Goal: Transaction & Acquisition: Obtain resource

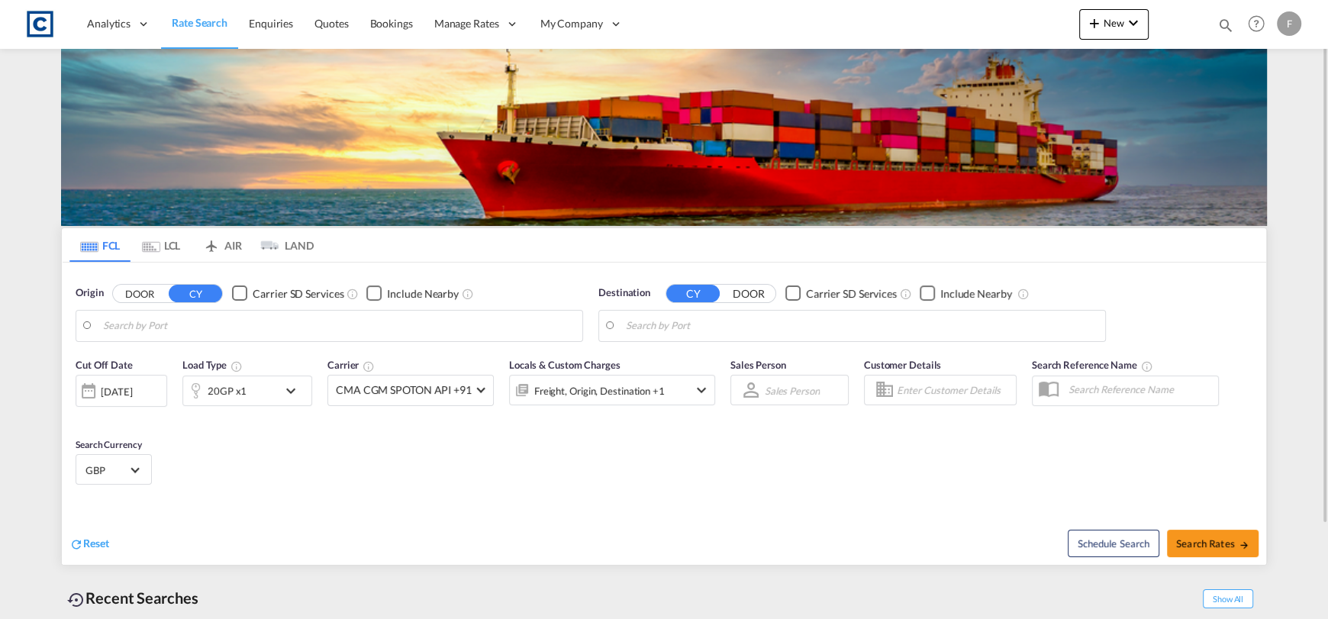
type input "GB-WA4, [GEOGRAPHIC_DATA]"
type input "[GEOGRAPHIC_DATA], [GEOGRAPHIC_DATA]"
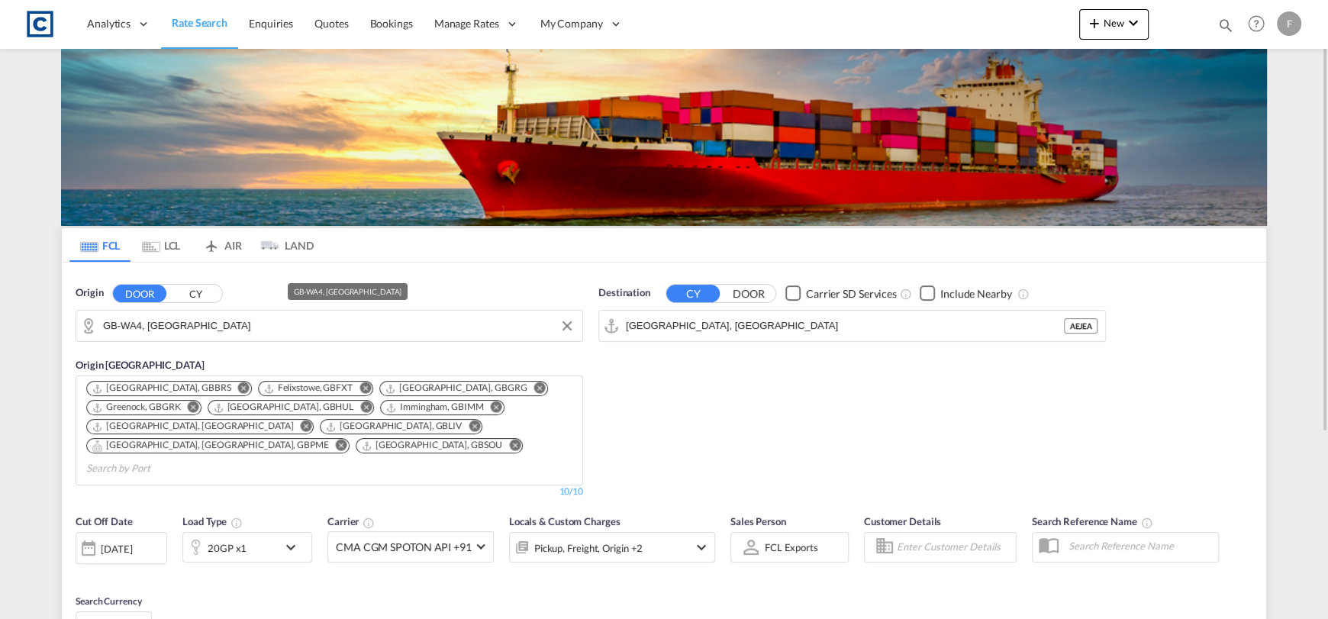
click at [205, 319] on input "GB-WA4, [GEOGRAPHIC_DATA]" at bounding box center [339, 325] width 472 height 23
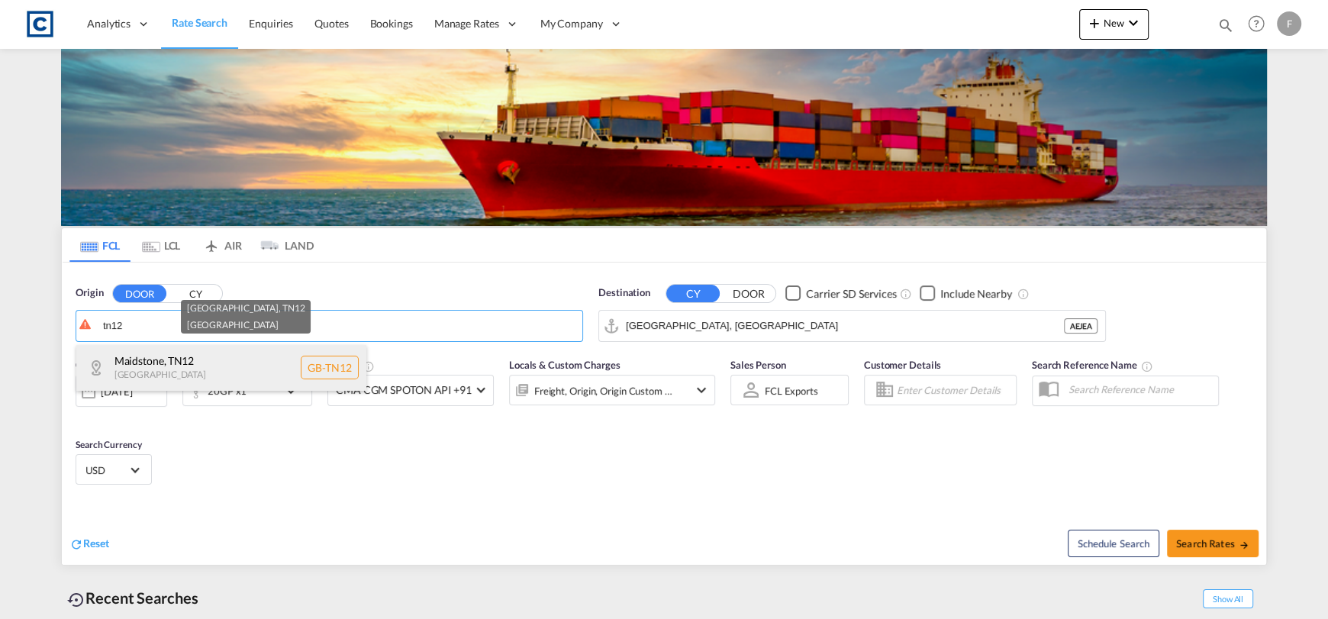
click at [285, 372] on div "[GEOGRAPHIC_DATA] [GEOGRAPHIC_DATA]-TN12" at bounding box center [221, 368] width 290 height 46
type input "GB-TN12, Maidstone"
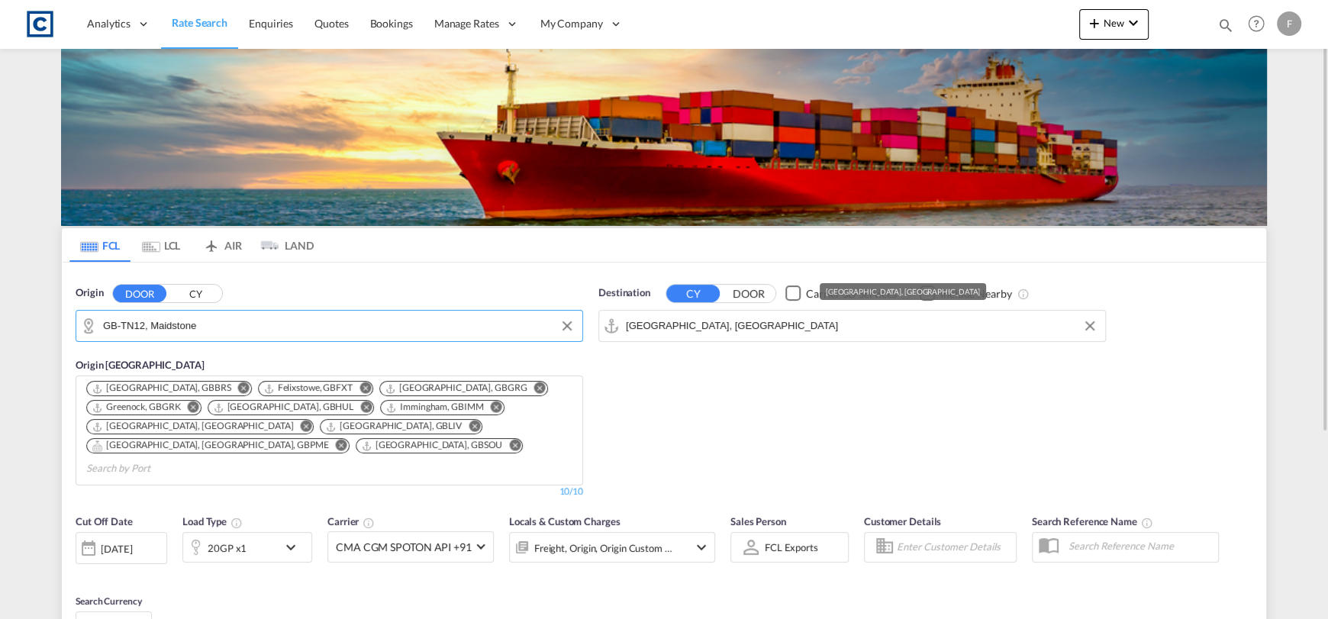
click at [708, 324] on input "[GEOGRAPHIC_DATA], [GEOGRAPHIC_DATA]" at bounding box center [862, 325] width 472 height 23
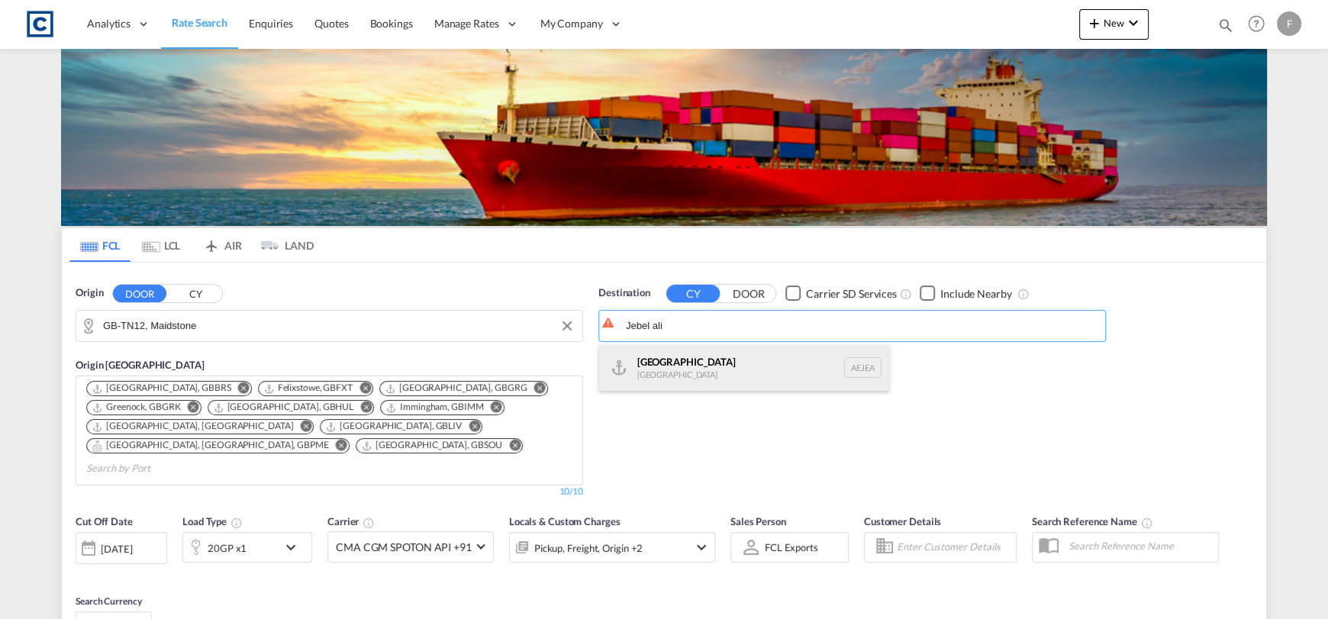
click at [763, 356] on div "[GEOGRAPHIC_DATA] [GEOGRAPHIC_DATA]" at bounding box center [744, 368] width 290 height 46
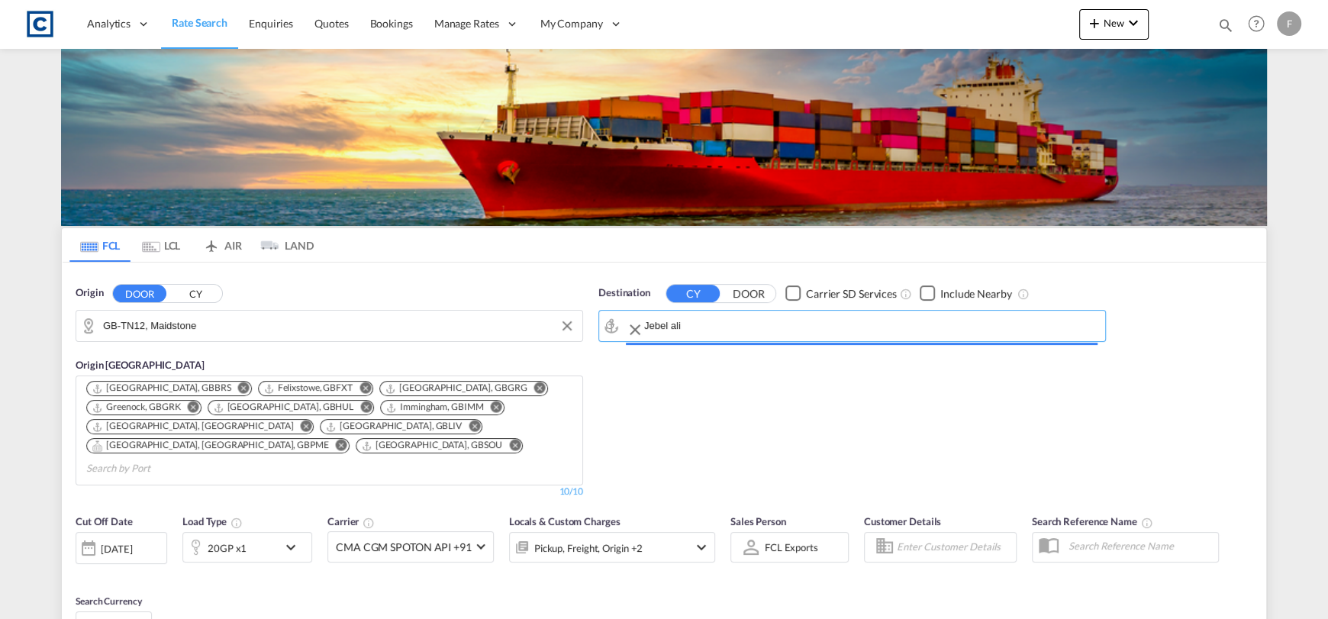
type input "[GEOGRAPHIC_DATA], [GEOGRAPHIC_DATA]"
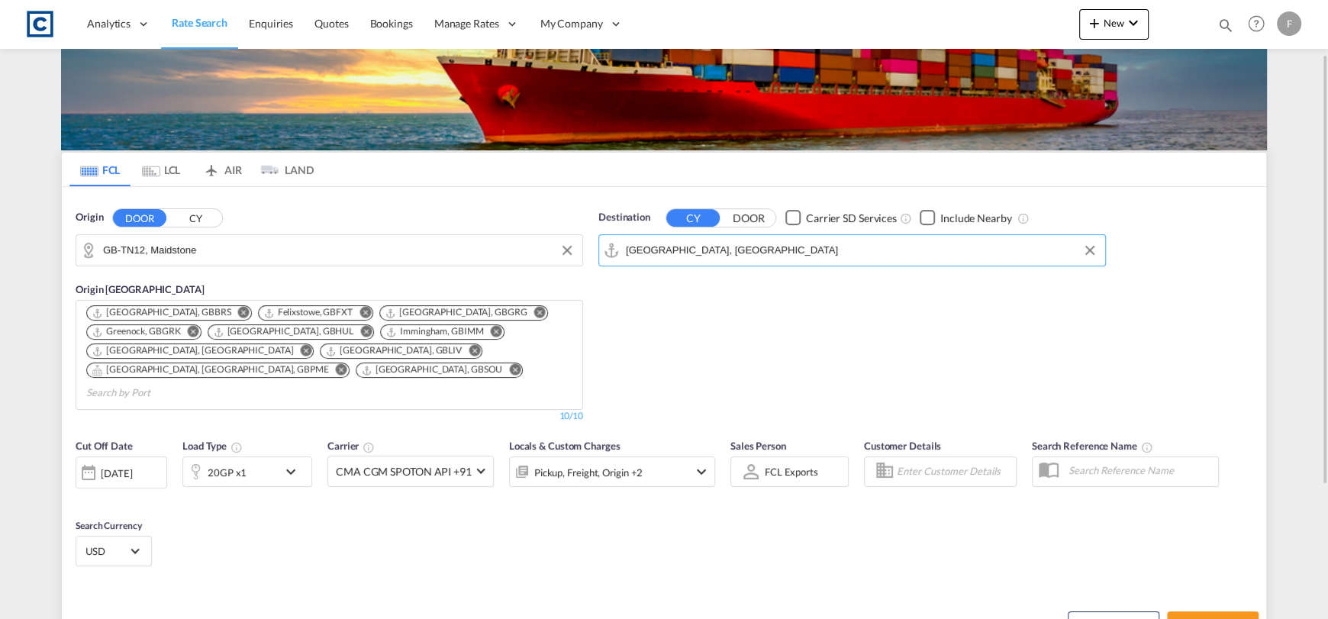
scroll to position [152, 0]
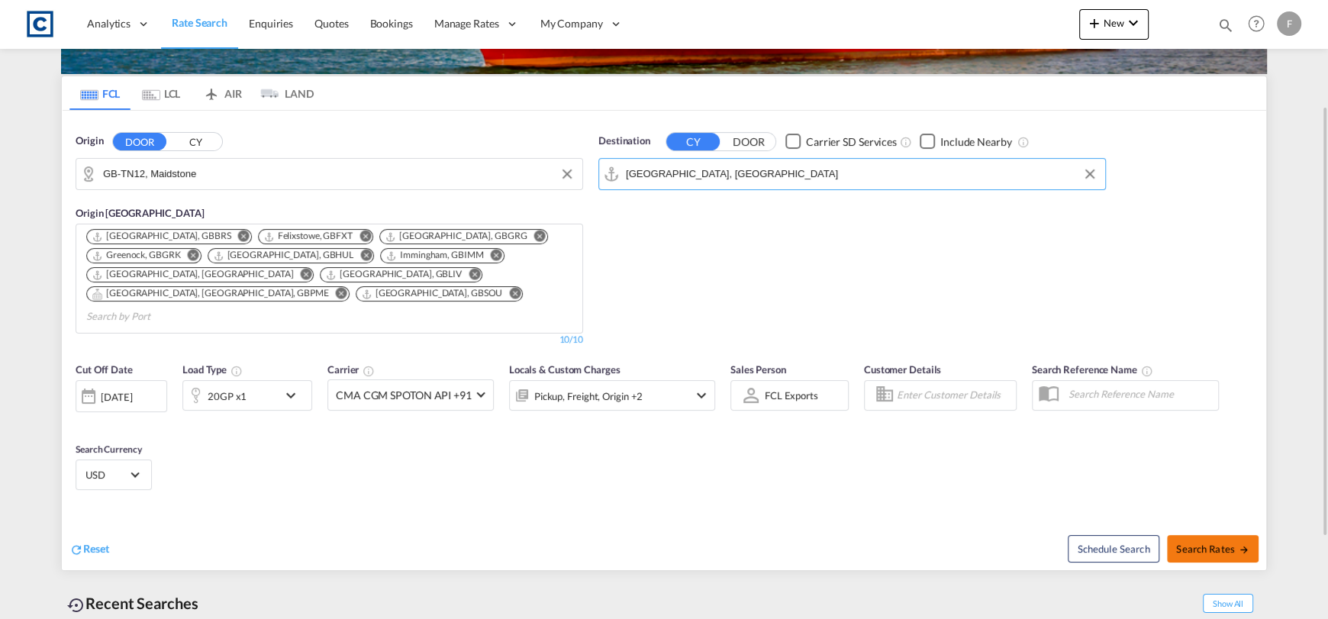
click at [1240, 535] on button "Search Rates" at bounding box center [1213, 548] width 92 height 27
type input "TN12 to AEJEA / [DATE]"
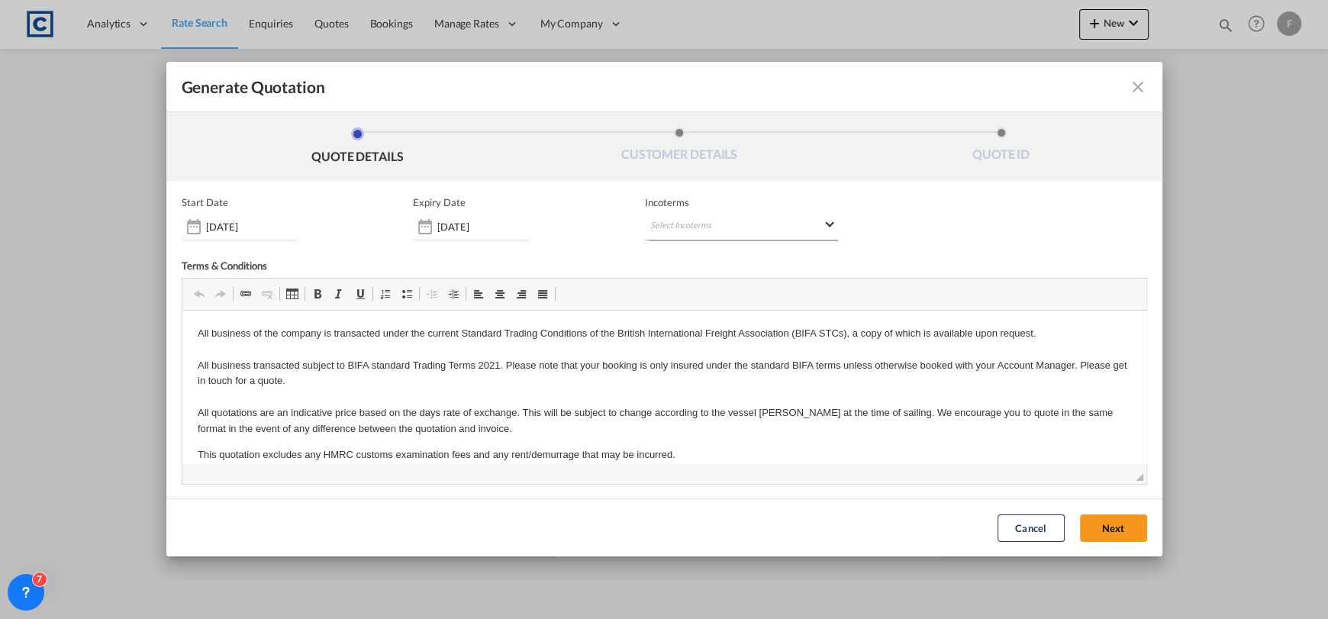
click at [690, 218] on md-select "Select Incoterms CIF - export Cost,Insurance and Freight CPT - export Carrier P…" at bounding box center [741, 226] width 193 height 27
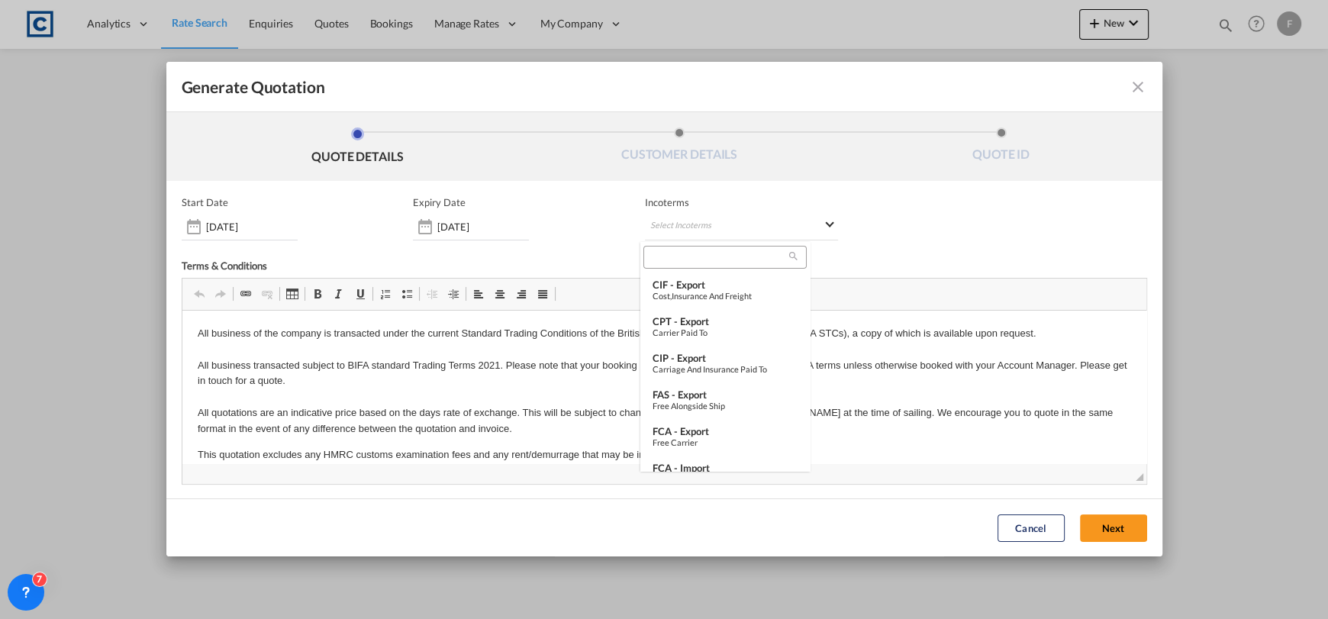
click at [677, 263] on input "search" at bounding box center [718, 257] width 141 height 14
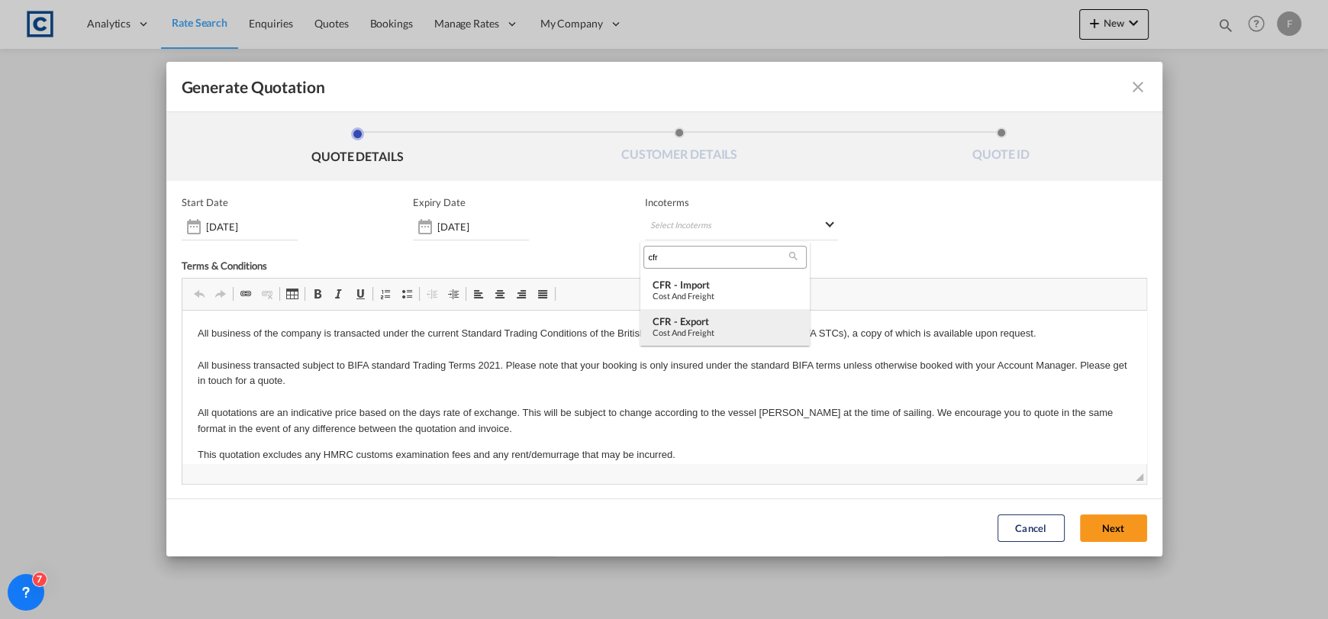
type input "cfr"
click at [714, 320] on div "CFR - export" at bounding box center [725, 321] width 145 height 12
click at [1107, 530] on button "Next" at bounding box center [1113, 527] width 67 height 27
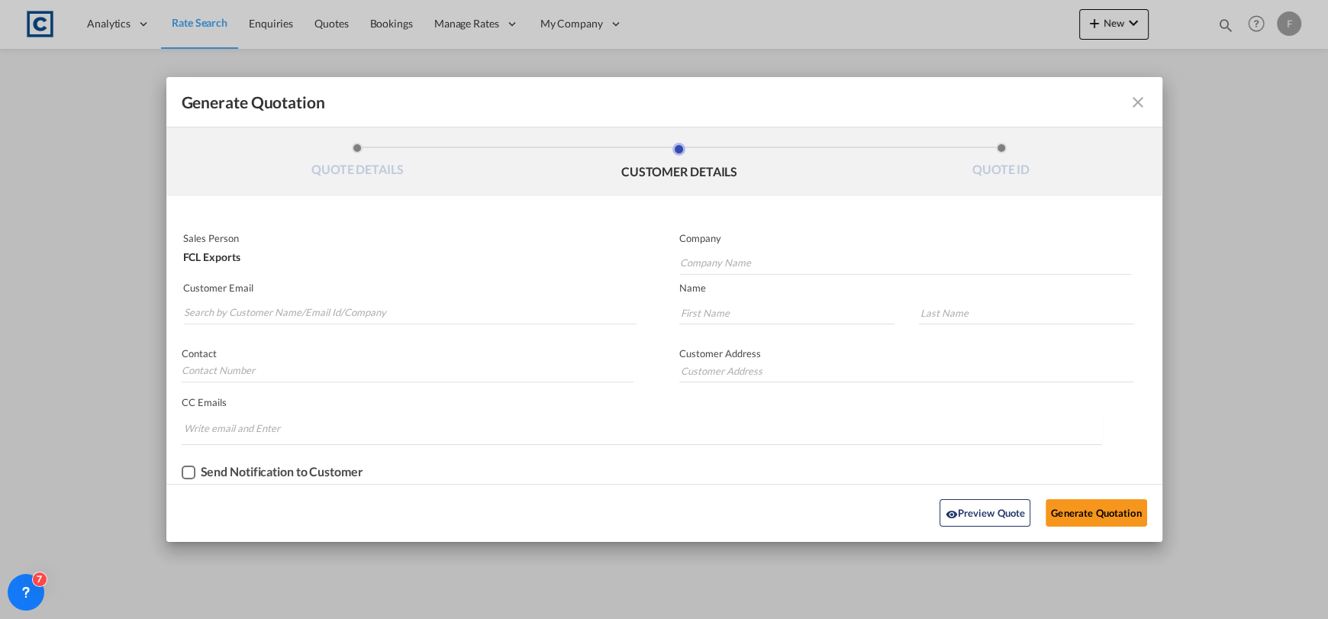
click at [437, 300] on md-autocomplete-wrap "Generate QuotationQUOTE ..." at bounding box center [410, 309] width 454 height 31
click at [433, 310] on input "Search by Customer Name/Email Id/Company" at bounding box center [410, 312] width 453 height 23
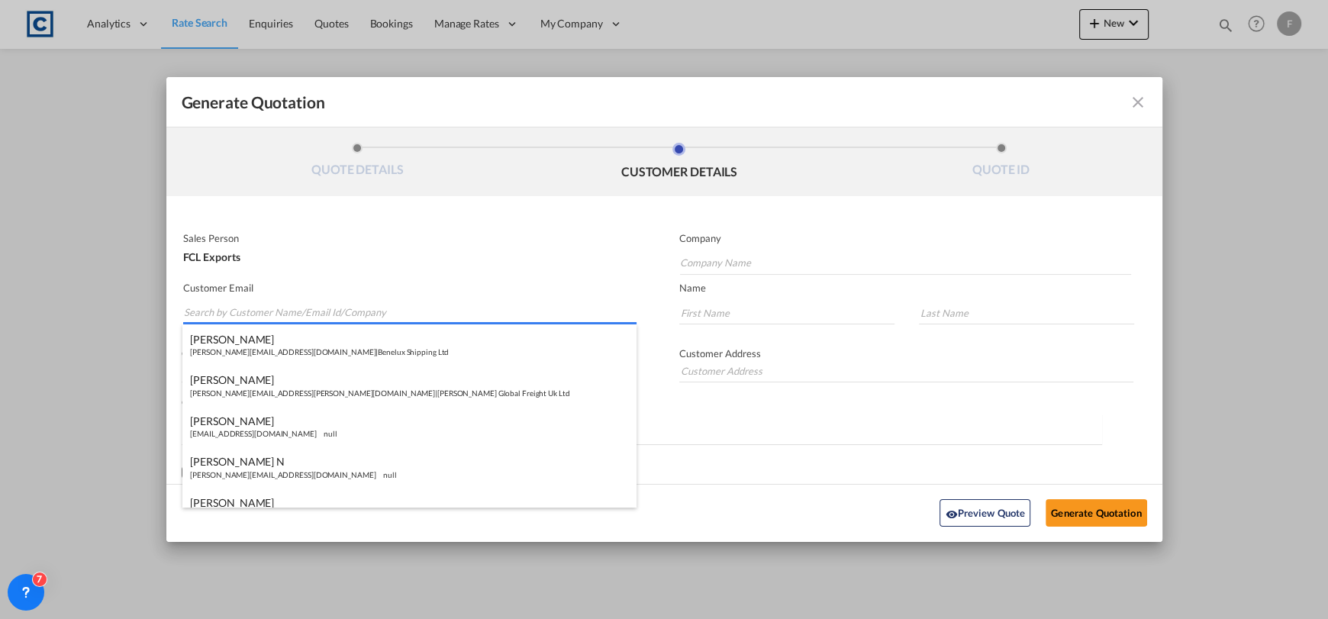
click at [344, 313] on input "Search by Customer Name/Email Id/Company" at bounding box center [410, 312] width 453 height 23
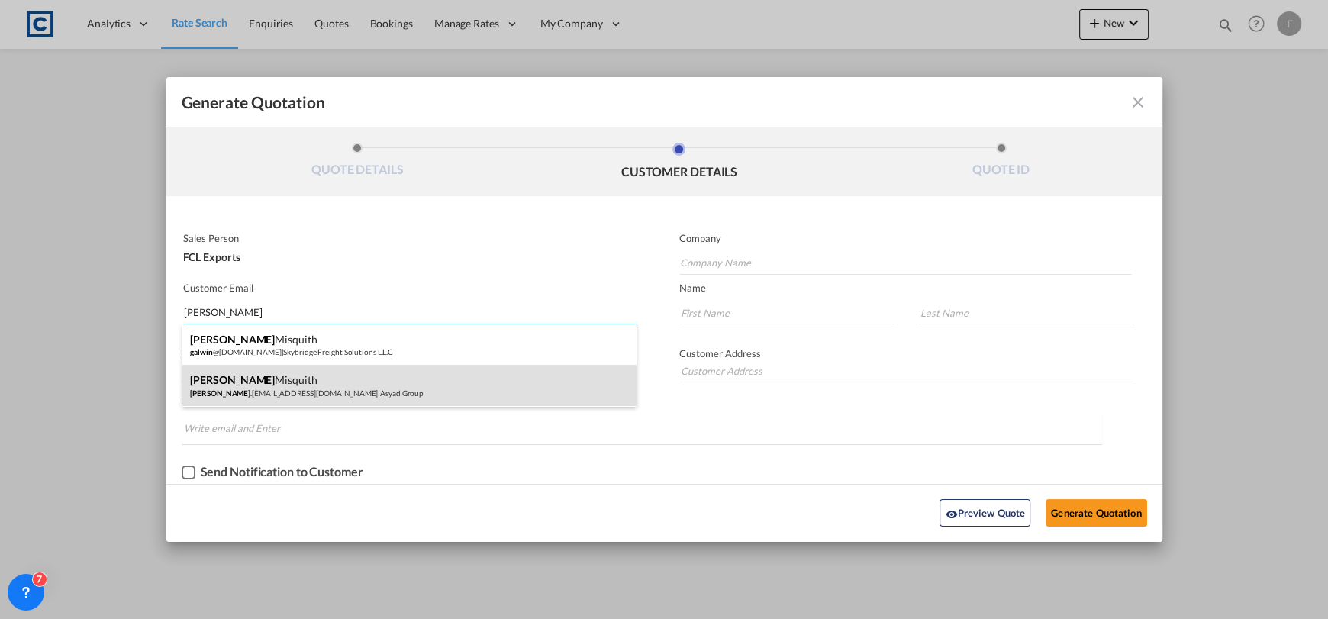
type input "[PERSON_NAME]"
click at [339, 383] on div "[PERSON_NAME] .[EMAIL_ADDRESS][DOMAIN_NAME] | Asyad Group" at bounding box center [409, 385] width 454 height 41
type input "Asyad Group"
type input "[PERSON_NAME][EMAIL_ADDRESS][DOMAIN_NAME]"
type input "[PERSON_NAME]"
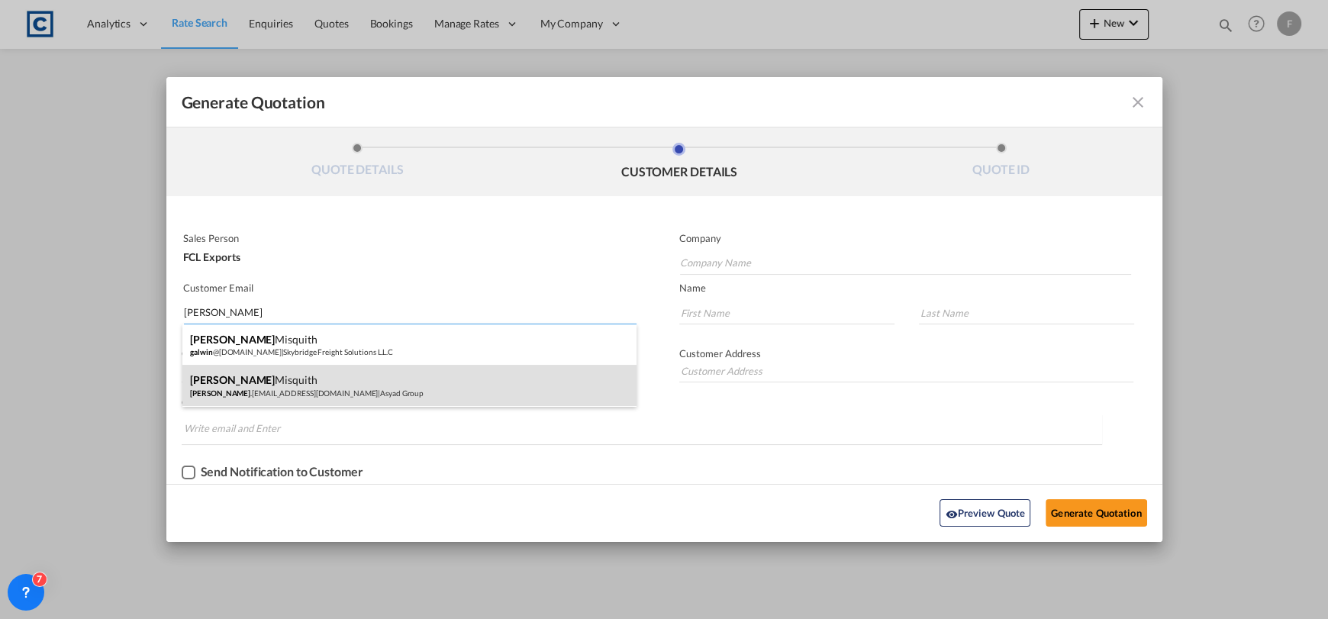
type input "Misquith"
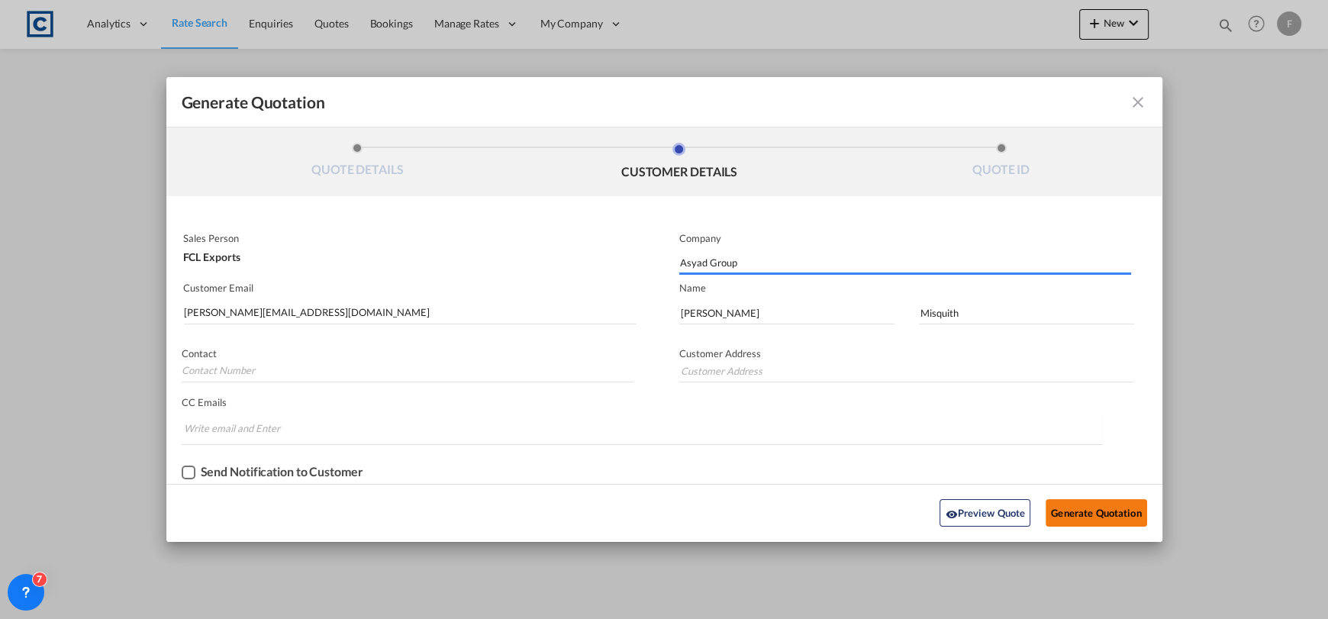
click at [1123, 519] on button "Generate Quotation" at bounding box center [1096, 512] width 101 height 27
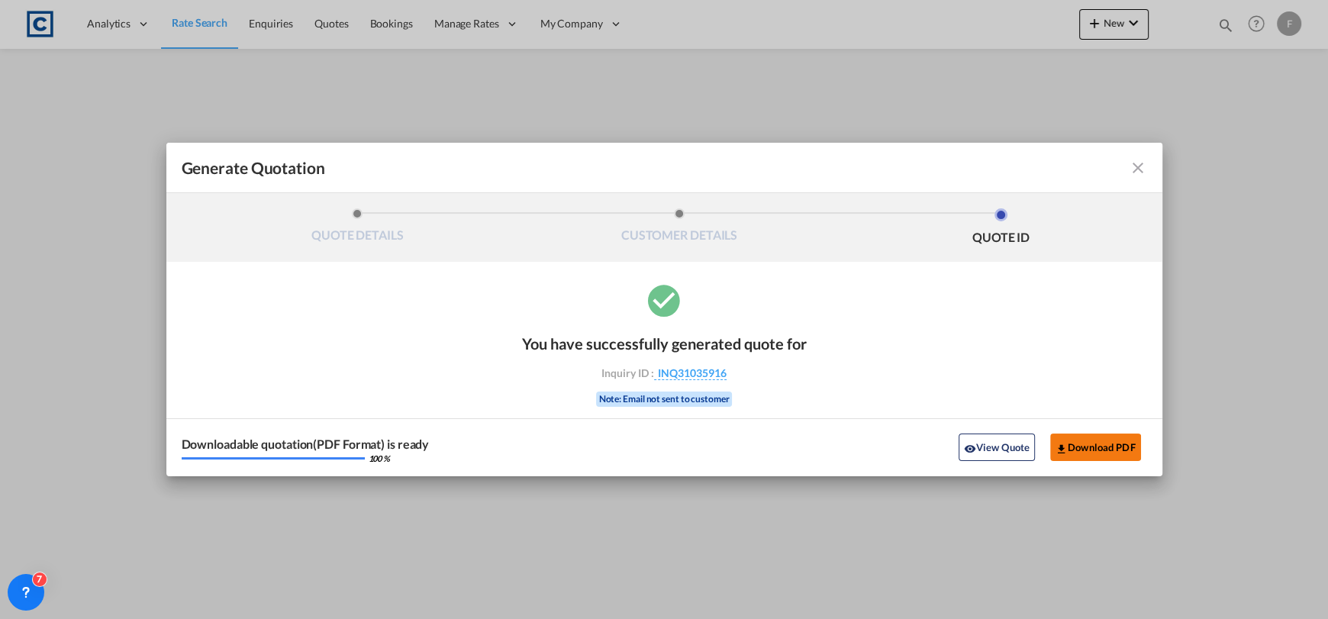
click at [1131, 435] on button "Download PDF" at bounding box center [1095, 447] width 91 height 27
click at [1133, 164] on md-icon "icon-close fg-AAA8AD cursor m-0" at bounding box center [1138, 168] width 18 height 18
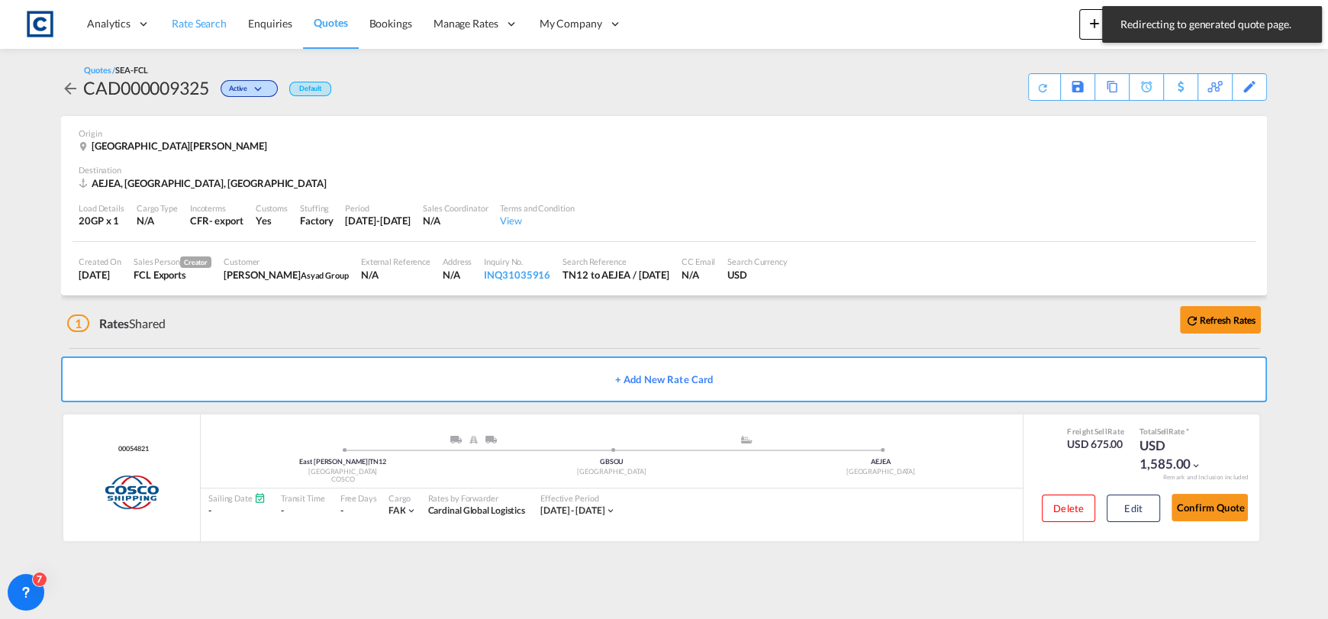
click at [202, 18] on span "Rate Search" at bounding box center [199, 23] width 55 height 13
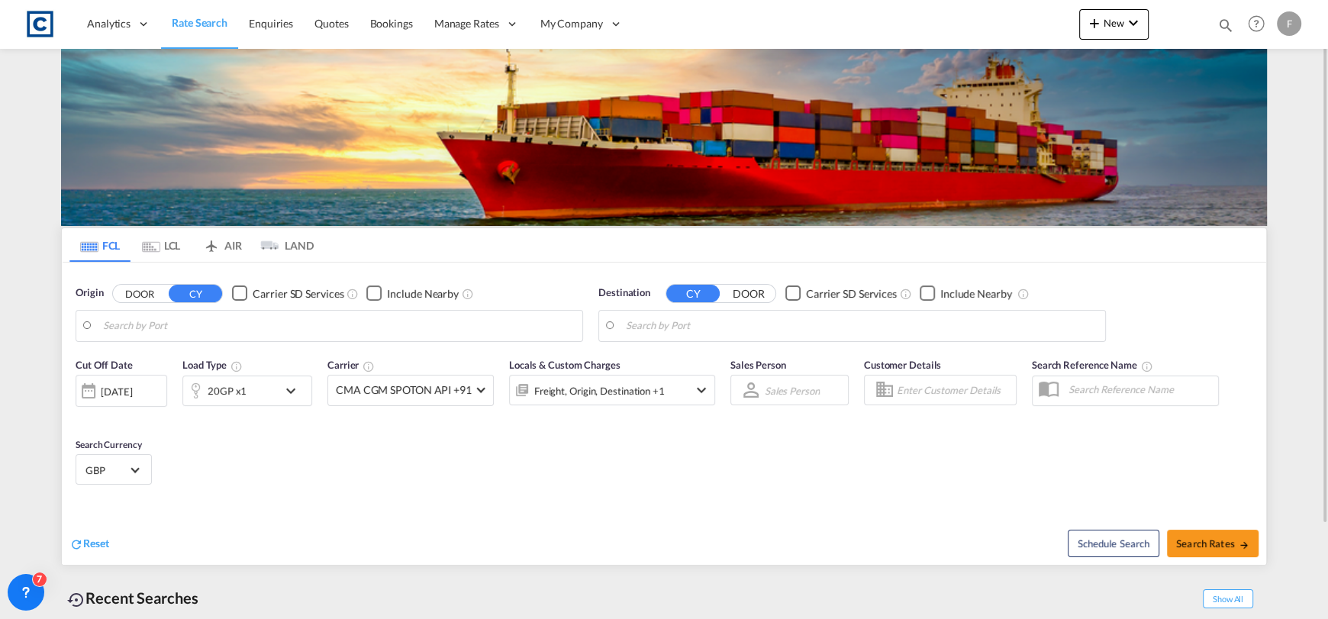
type input "Felixstowe, GBFXT"
type input "[US_STATE], [GEOGRAPHIC_DATA], USNYC"
click at [143, 295] on button "DOOR" at bounding box center [139, 294] width 53 height 18
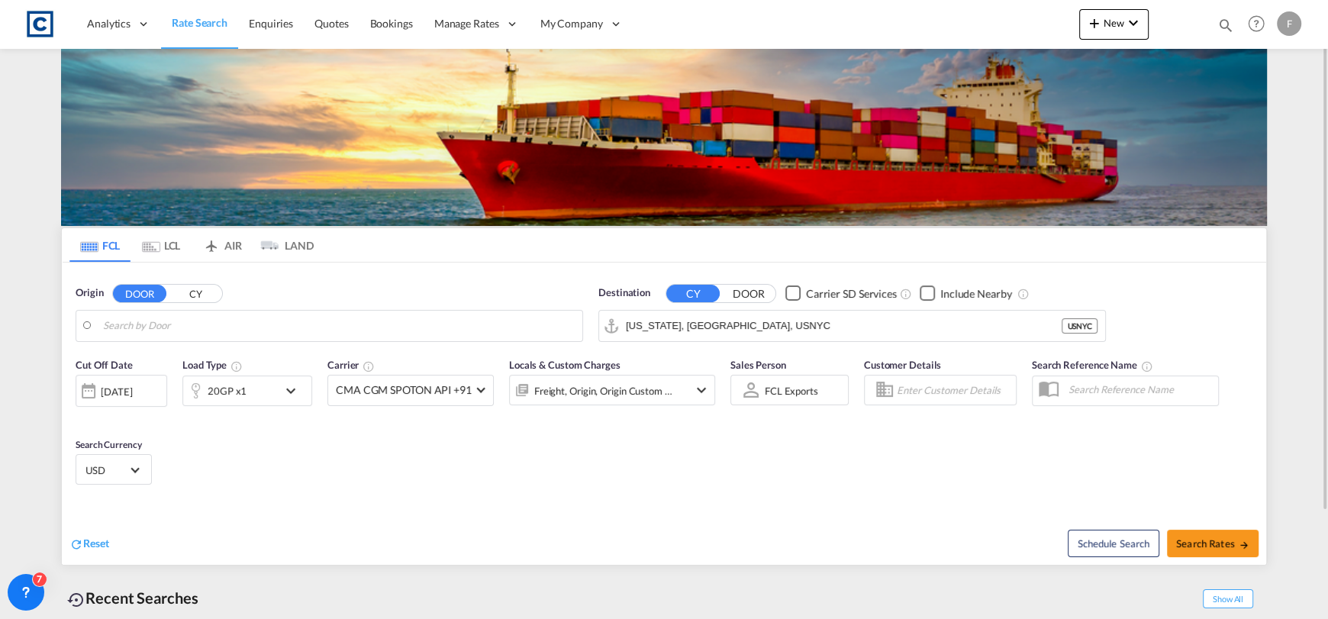
click at [171, 321] on body "Analytics Reports Dashboard Rate Search Enquiries Quotes Bookings" at bounding box center [664, 309] width 1328 height 619
click at [167, 324] on body "Analytics Reports Dashboard Rate Search Enquiries Quotes Bookings" at bounding box center [664, 309] width 1328 height 619
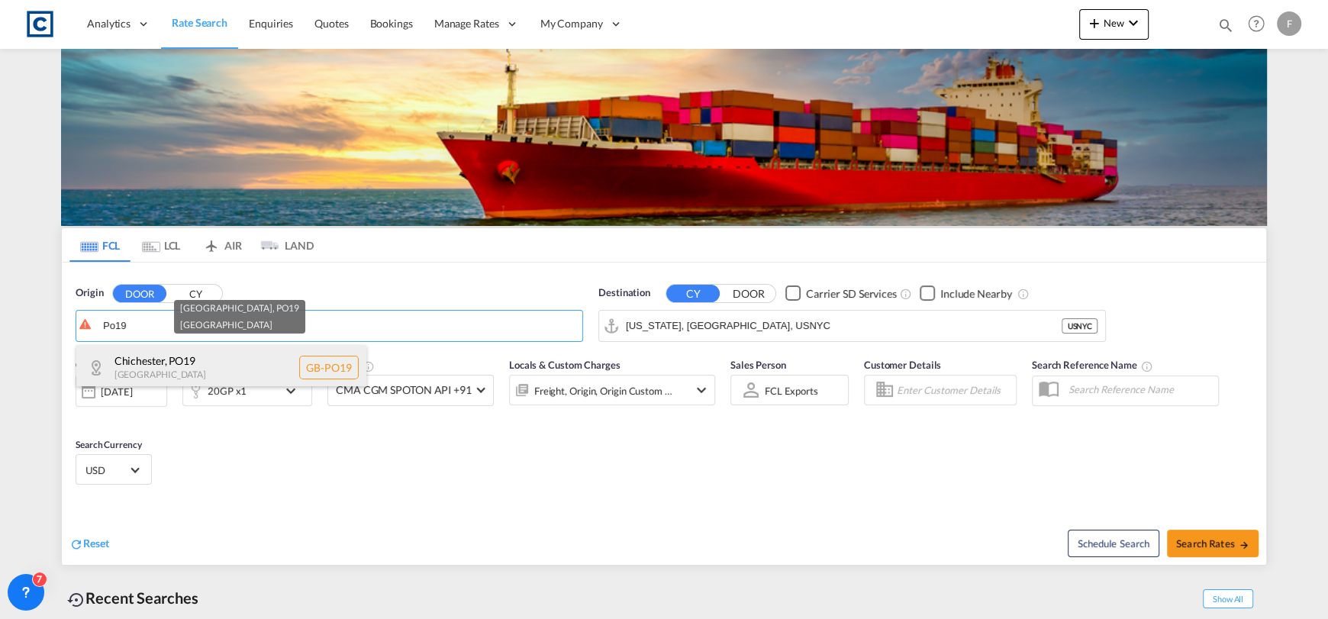
click at [173, 358] on div "[GEOGRAPHIC_DATA] , PO19 [GEOGRAPHIC_DATA] [GEOGRAPHIC_DATA]-PO19" at bounding box center [221, 368] width 290 height 46
type input "GB-PO19, [GEOGRAPHIC_DATA]"
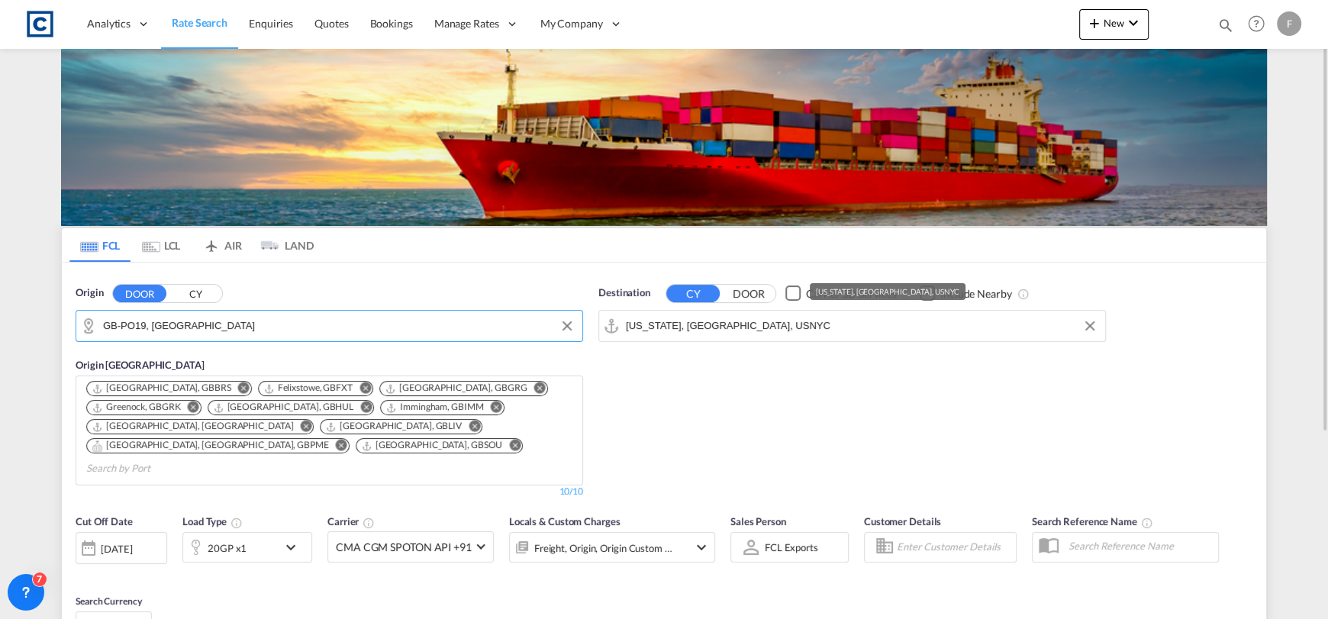
click at [724, 325] on input "[US_STATE], [GEOGRAPHIC_DATA], USNYC" at bounding box center [862, 325] width 472 height 23
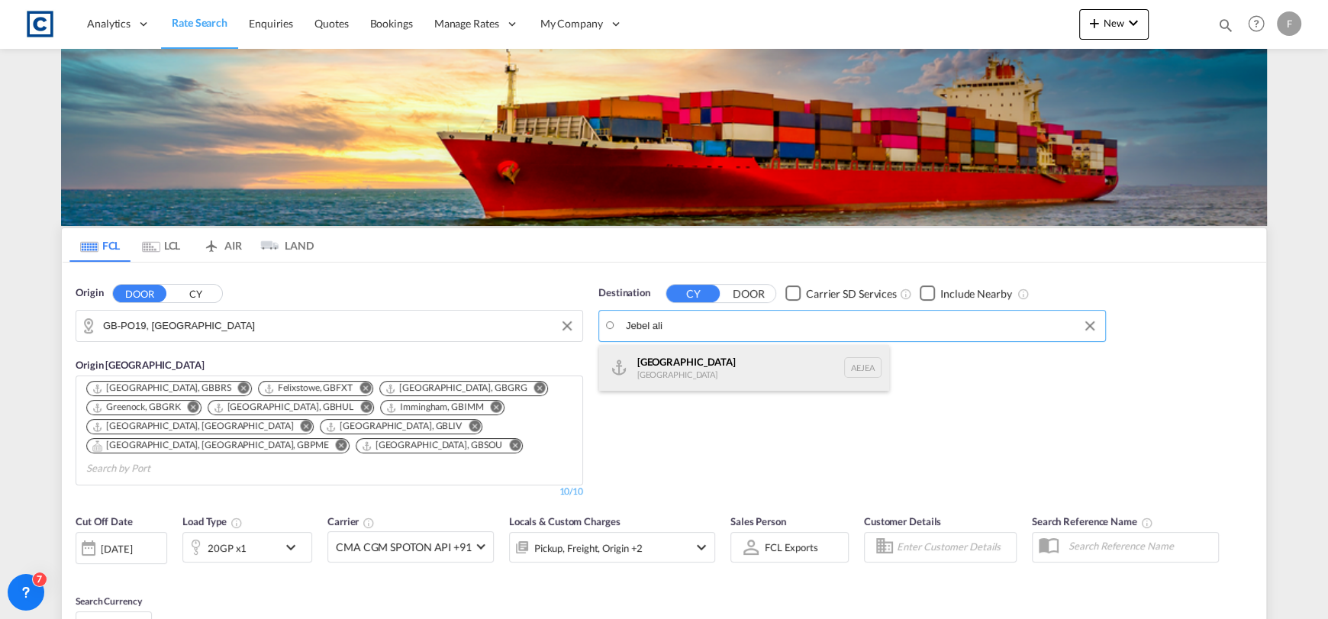
click at [723, 383] on div "[GEOGRAPHIC_DATA] [GEOGRAPHIC_DATA]" at bounding box center [744, 368] width 290 height 46
type input "[GEOGRAPHIC_DATA], [GEOGRAPHIC_DATA]"
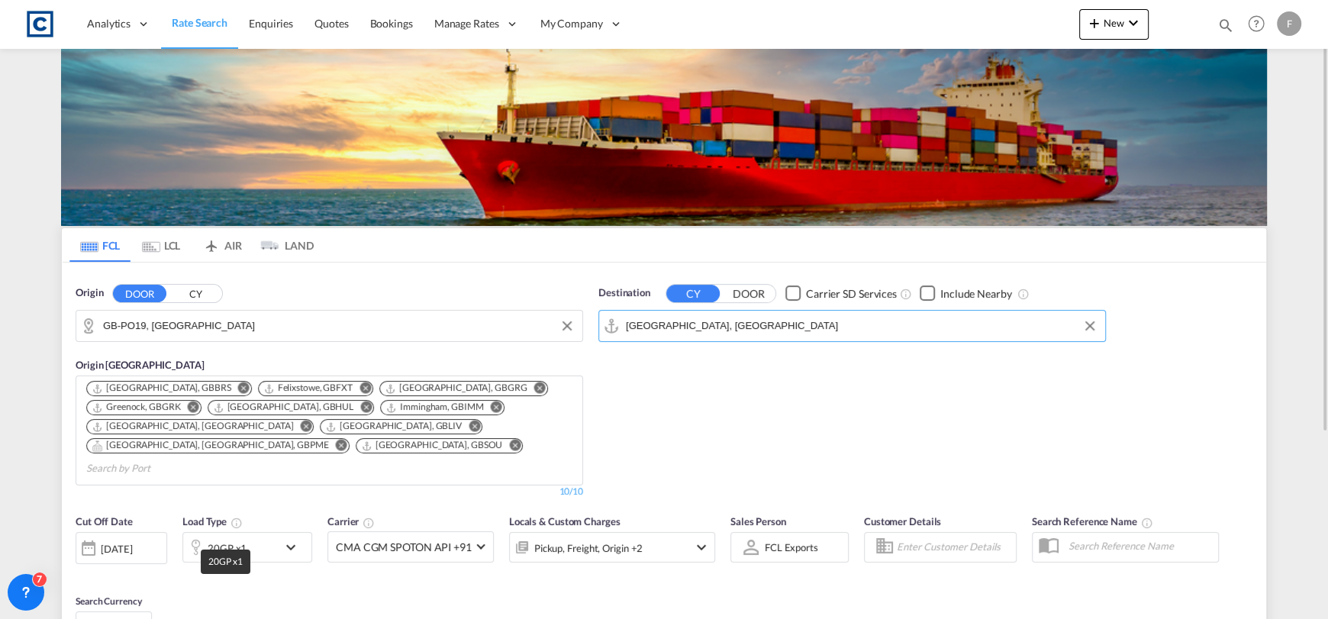
click at [241, 537] on div "20GP x1" at bounding box center [227, 547] width 39 height 21
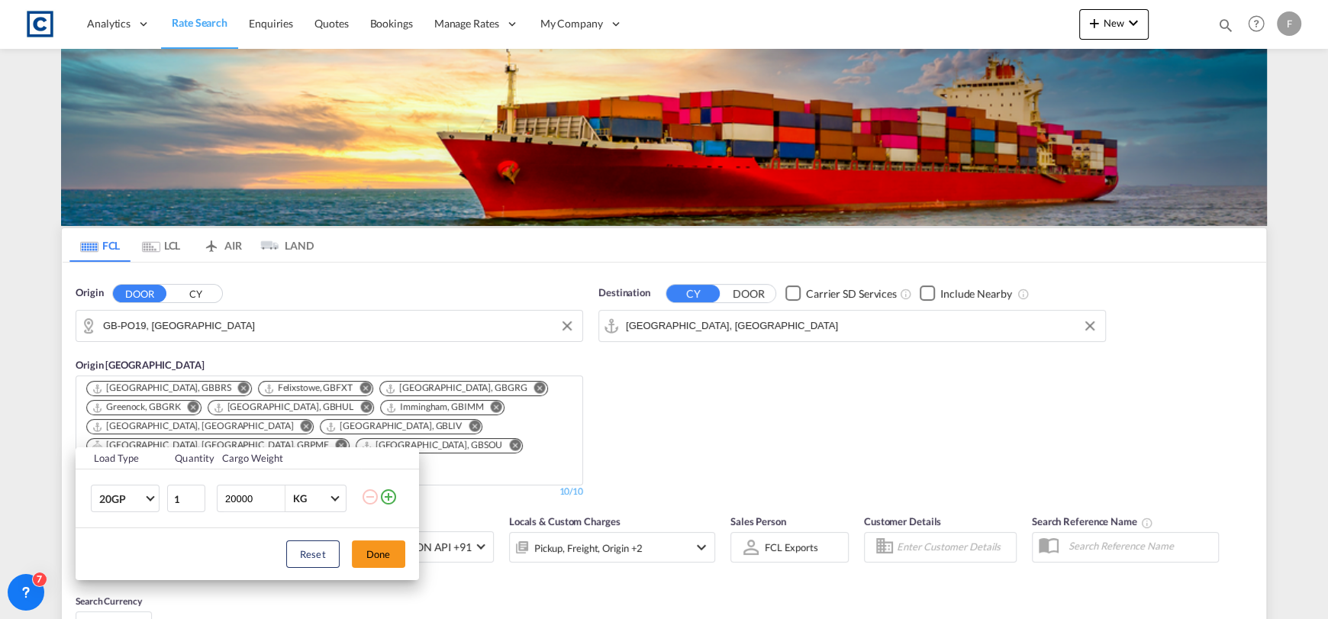
click at [392, 493] on md-icon "icon-plus-circle-outline" at bounding box center [388, 497] width 18 height 18
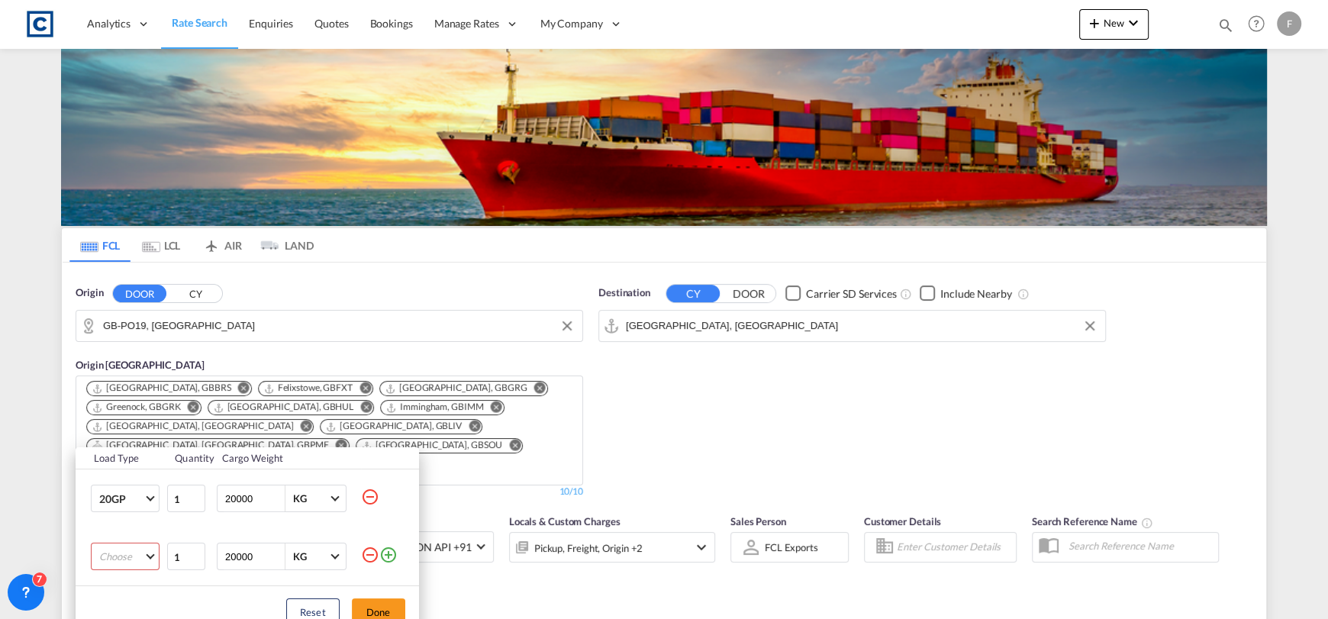
click at [131, 552] on md-select "Choose 20GP 40GP 40HC 45HC 20RE 40RE 40HR 20OT 40OT 20FR 40FR 40NR 20NR 45S 20T…" at bounding box center [125, 556] width 69 height 27
click at [137, 519] on md-option "40HC" at bounding box center [138, 507] width 104 height 37
click at [375, 595] on div "Reset Done" at bounding box center [247, 612] width 343 height 52
click at [378, 603] on button "Done" at bounding box center [378, 611] width 53 height 27
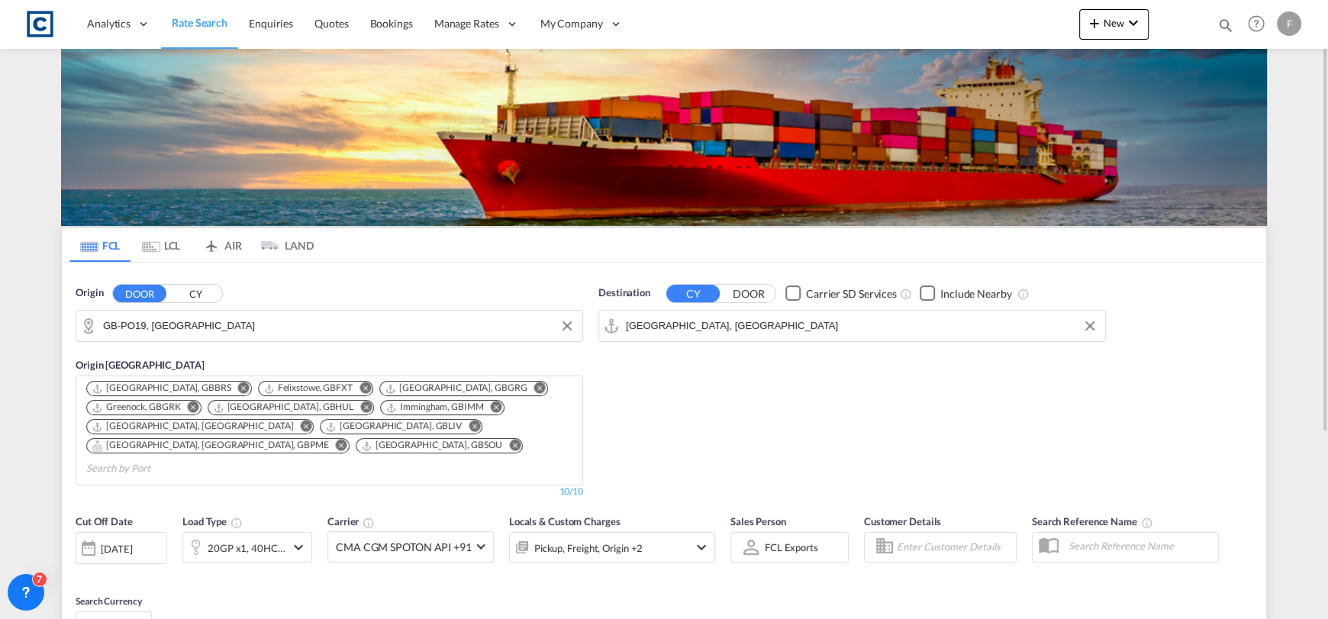
scroll to position [268, 0]
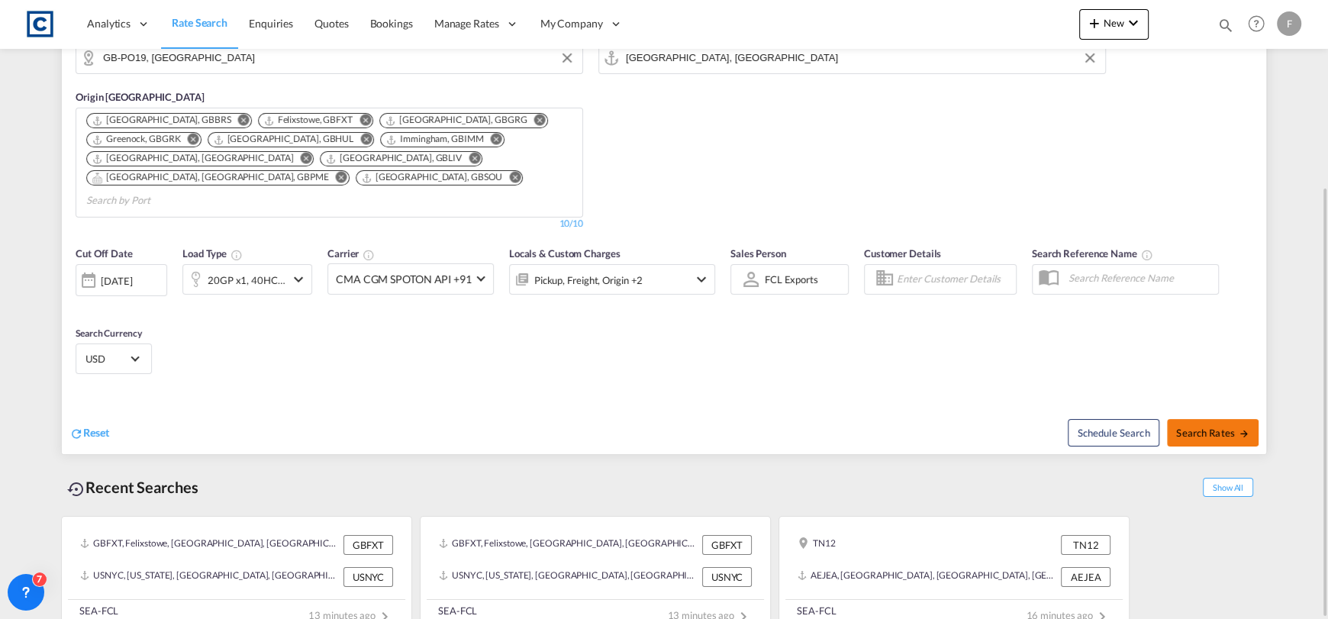
click at [1191, 427] on span "Search Rates" at bounding box center [1212, 433] width 73 height 12
type input "PO19 to AEJEA / [DATE]"
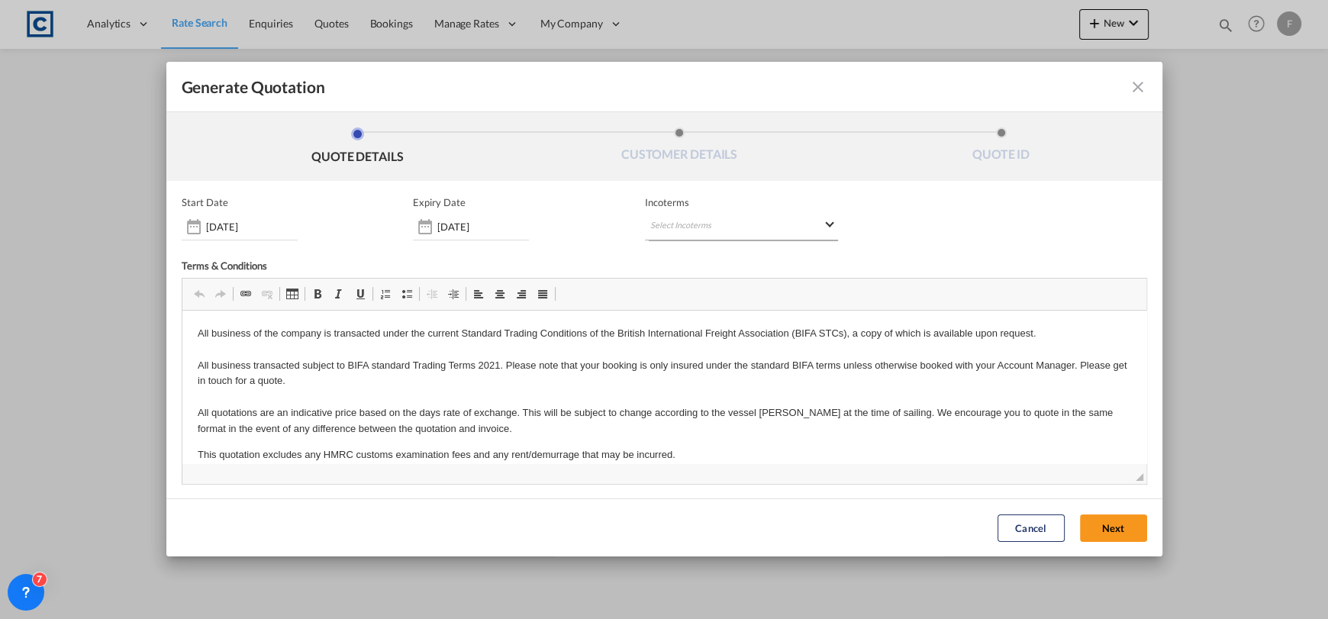
click at [711, 237] on md-select "Select Incoterms CIF - export Cost,Insurance and Freight CPT - export Carrier P…" at bounding box center [741, 226] width 193 height 27
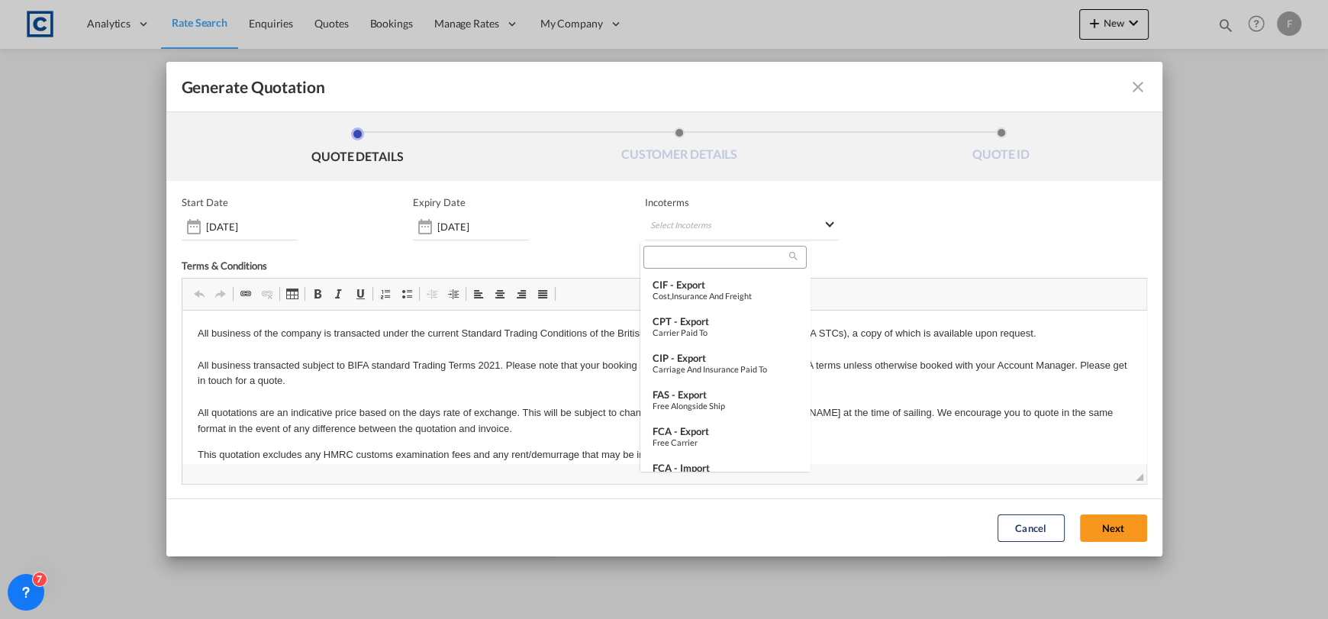
click at [693, 259] on input "search" at bounding box center [718, 257] width 141 height 14
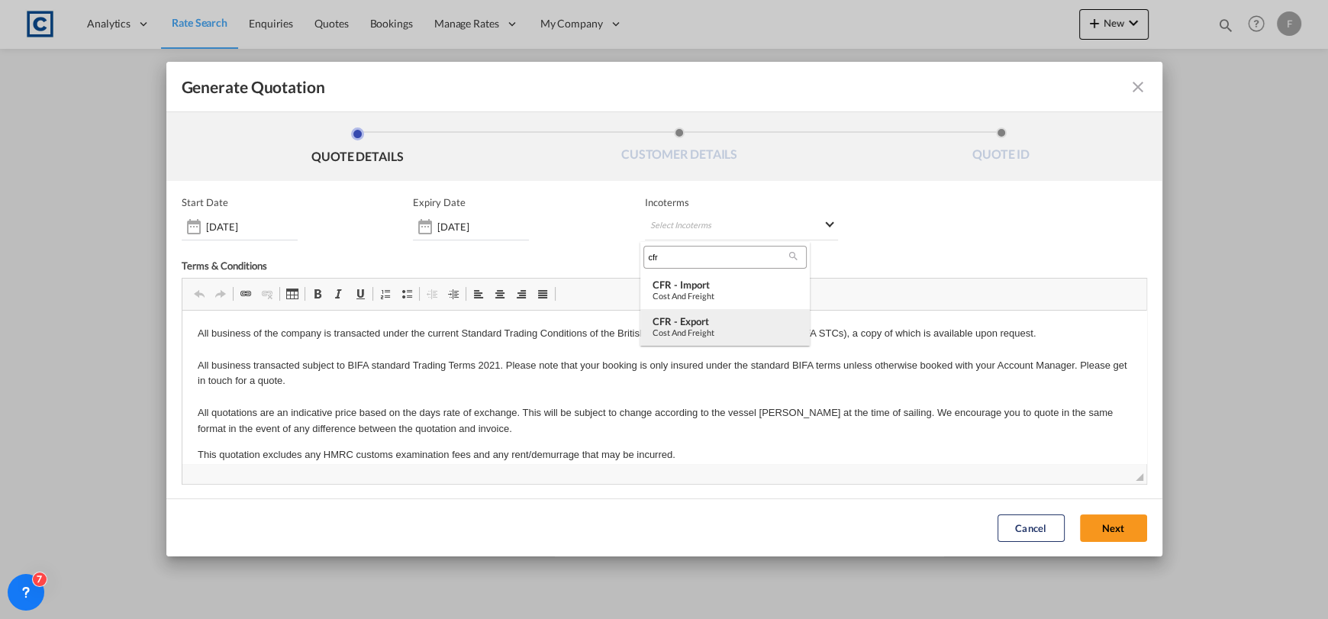
type input "cfr"
click at [705, 333] on div "Cost and Freight" at bounding box center [725, 332] width 145 height 10
click at [1115, 514] on div "Cancel Next" at bounding box center [1072, 528] width 165 height 42
click at [1111, 523] on button "Next" at bounding box center [1113, 527] width 67 height 27
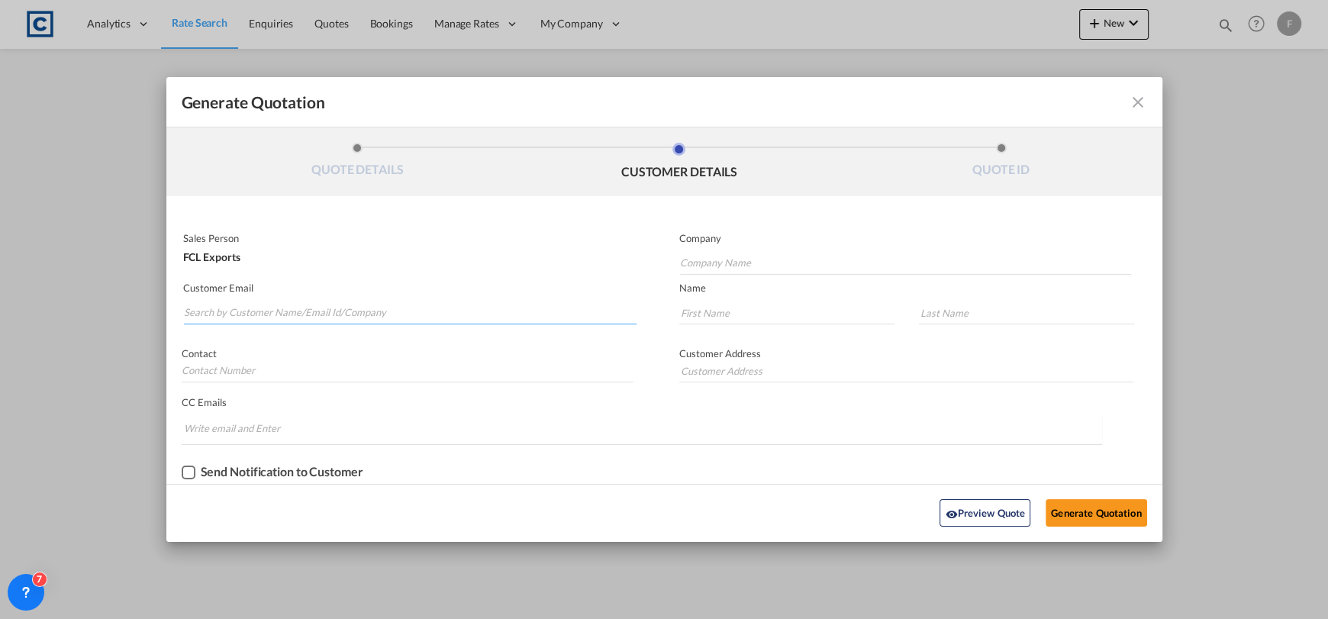
click at [369, 306] on input "Search by Customer Name/Email Id/Company" at bounding box center [410, 312] width 453 height 23
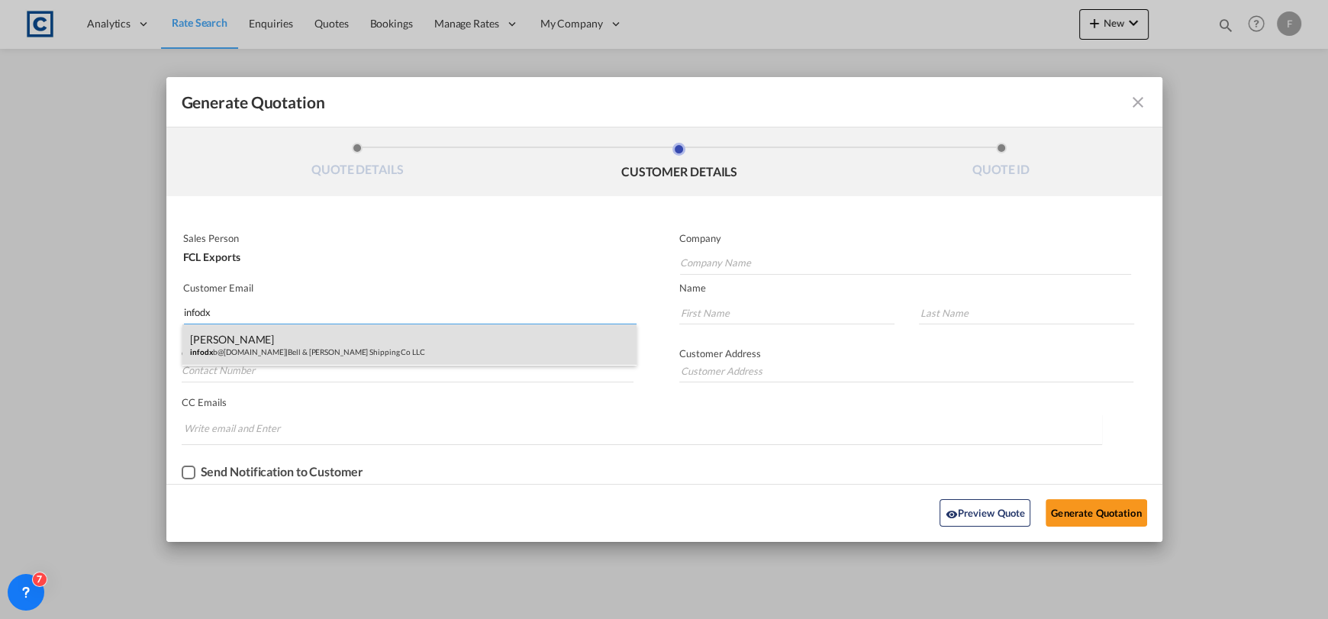
type input "infodx"
click at [336, 356] on div "Vidya Venugopal infodx b@[DOMAIN_NAME] | Bell & [PERSON_NAME] Shipping Co LLC" at bounding box center [409, 344] width 454 height 41
type input "Bell & [PERSON_NAME] Shipping Co LLC"
type input "[EMAIL_ADDRESS][DOMAIN_NAME]"
type input "Vidya"
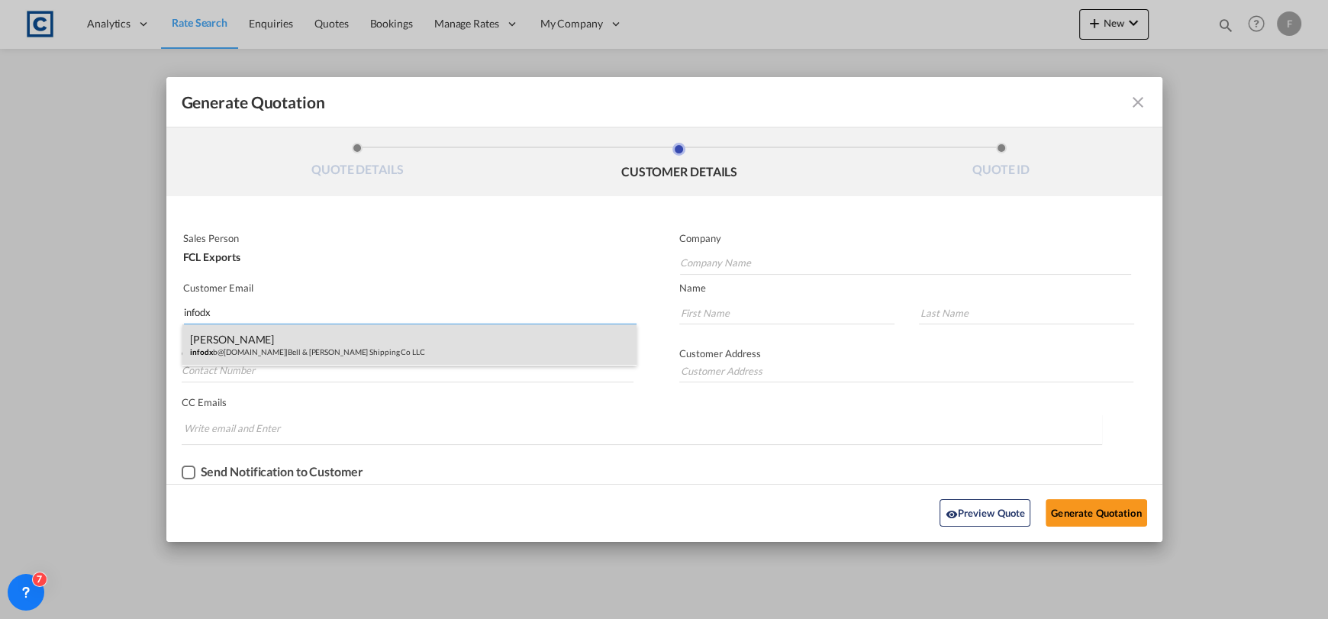
type input "Venugopal"
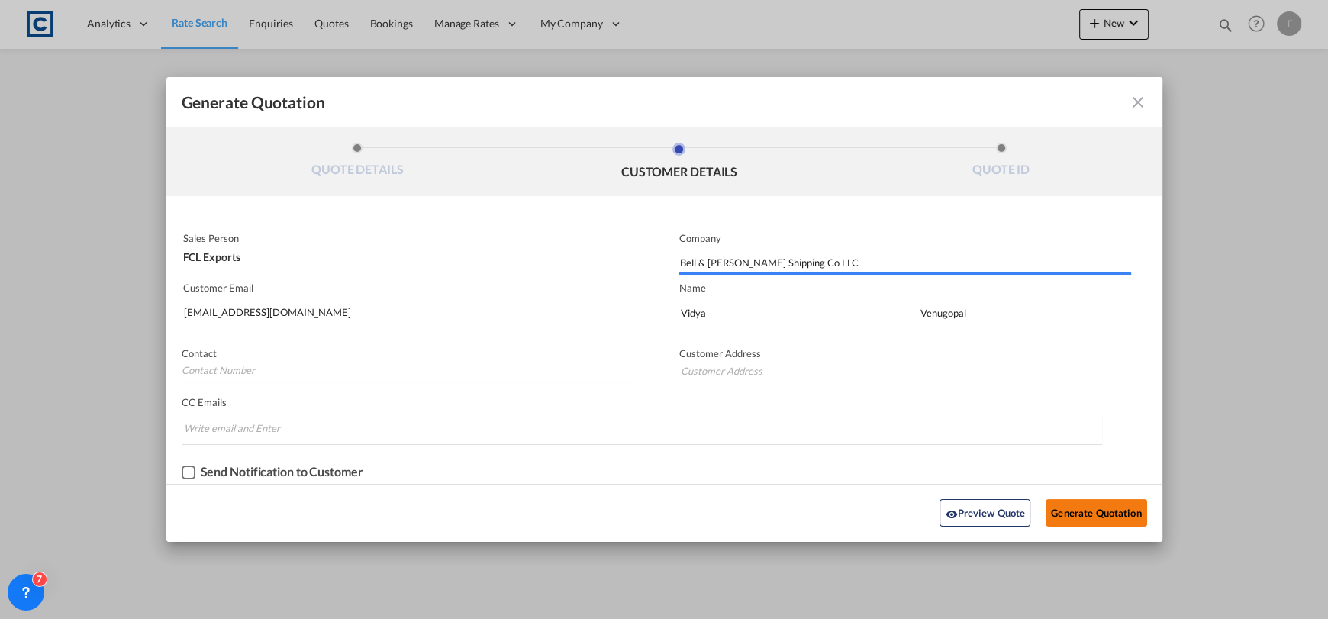
click at [1089, 511] on button "Generate Quotation" at bounding box center [1096, 512] width 101 height 27
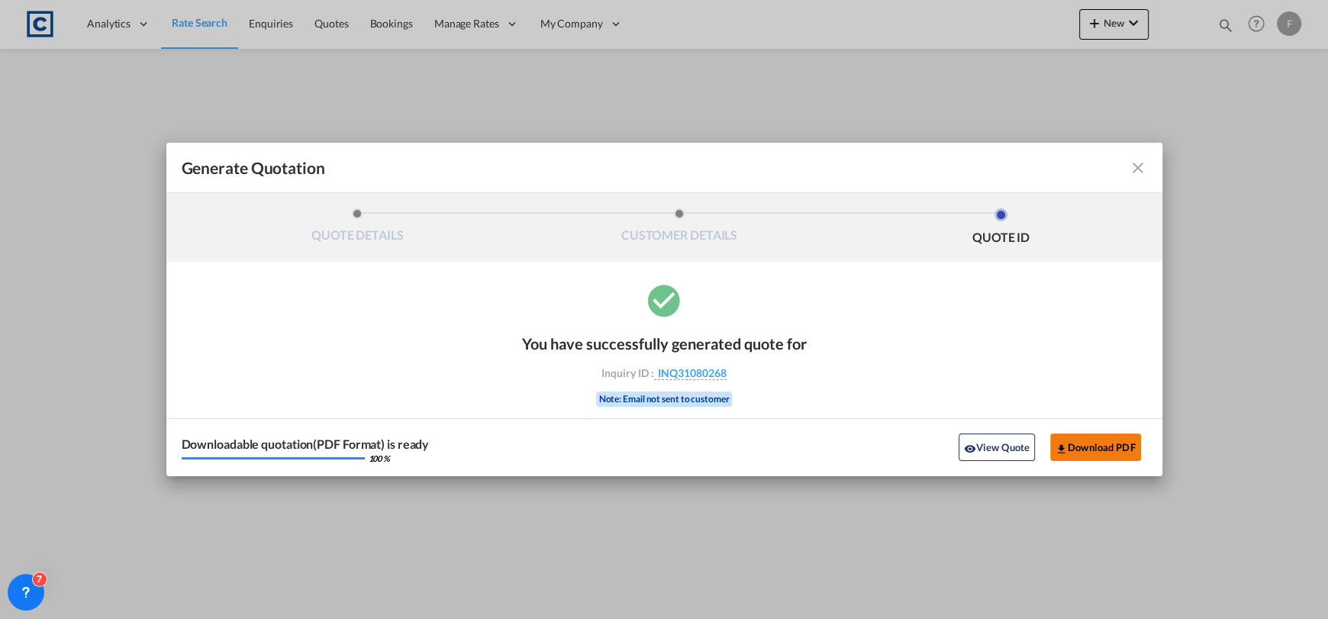
click at [1088, 440] on button "Download PDF" at bounding box center [1095, 447] width 91 height 27
